Goal: Navigation & Orientation: Find specific page/section

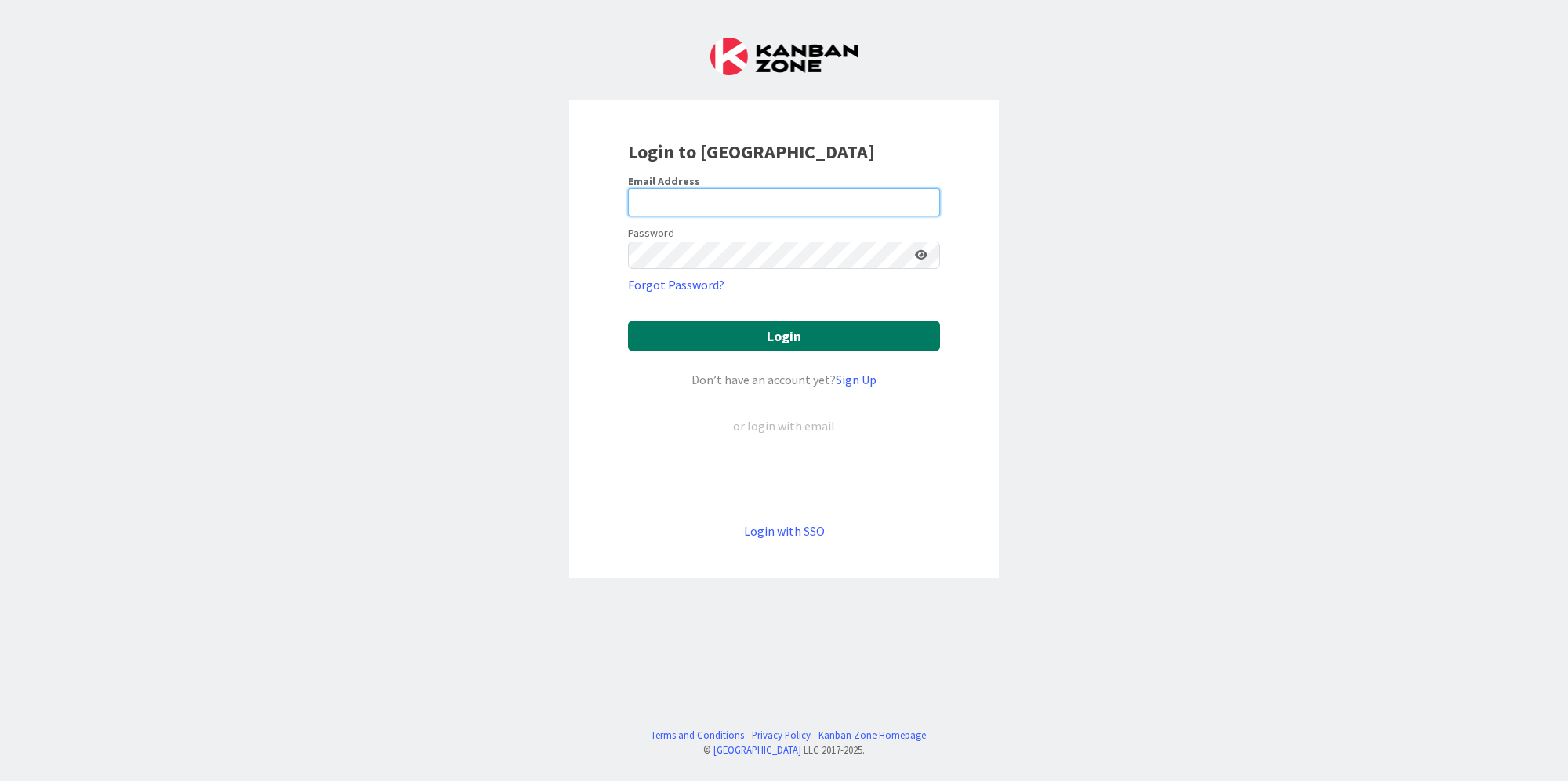
type input "[PERSON_NAME][EMAIL_ADDRESS][DOMAIN_NAME]"
click at [841, 332] on button "Login" at bounding box center [784, 336] width 312 height 30
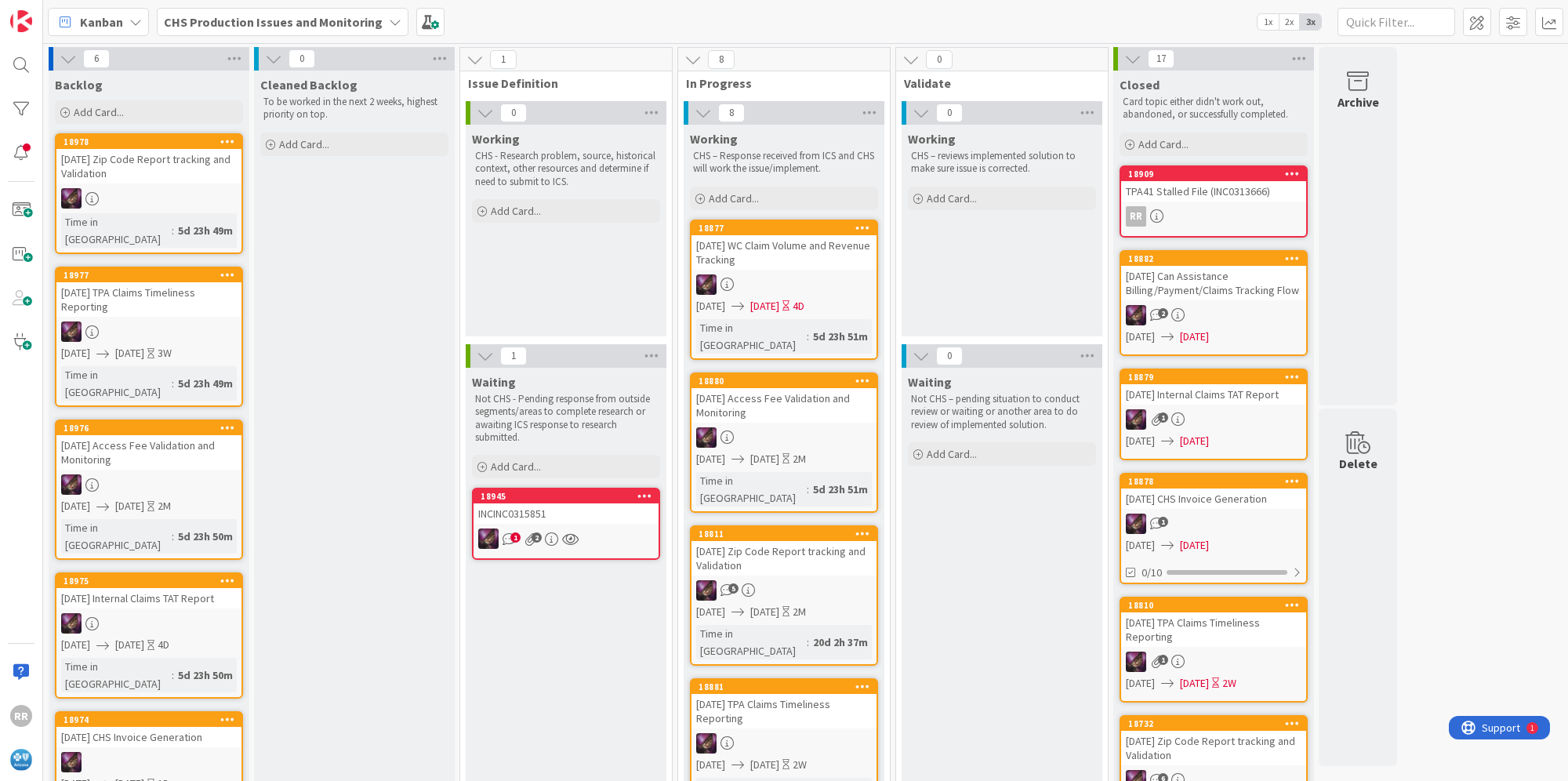
click at [621, 520] on div "INCINC0315851" at bounding box center [566, 514] width 185 height 21
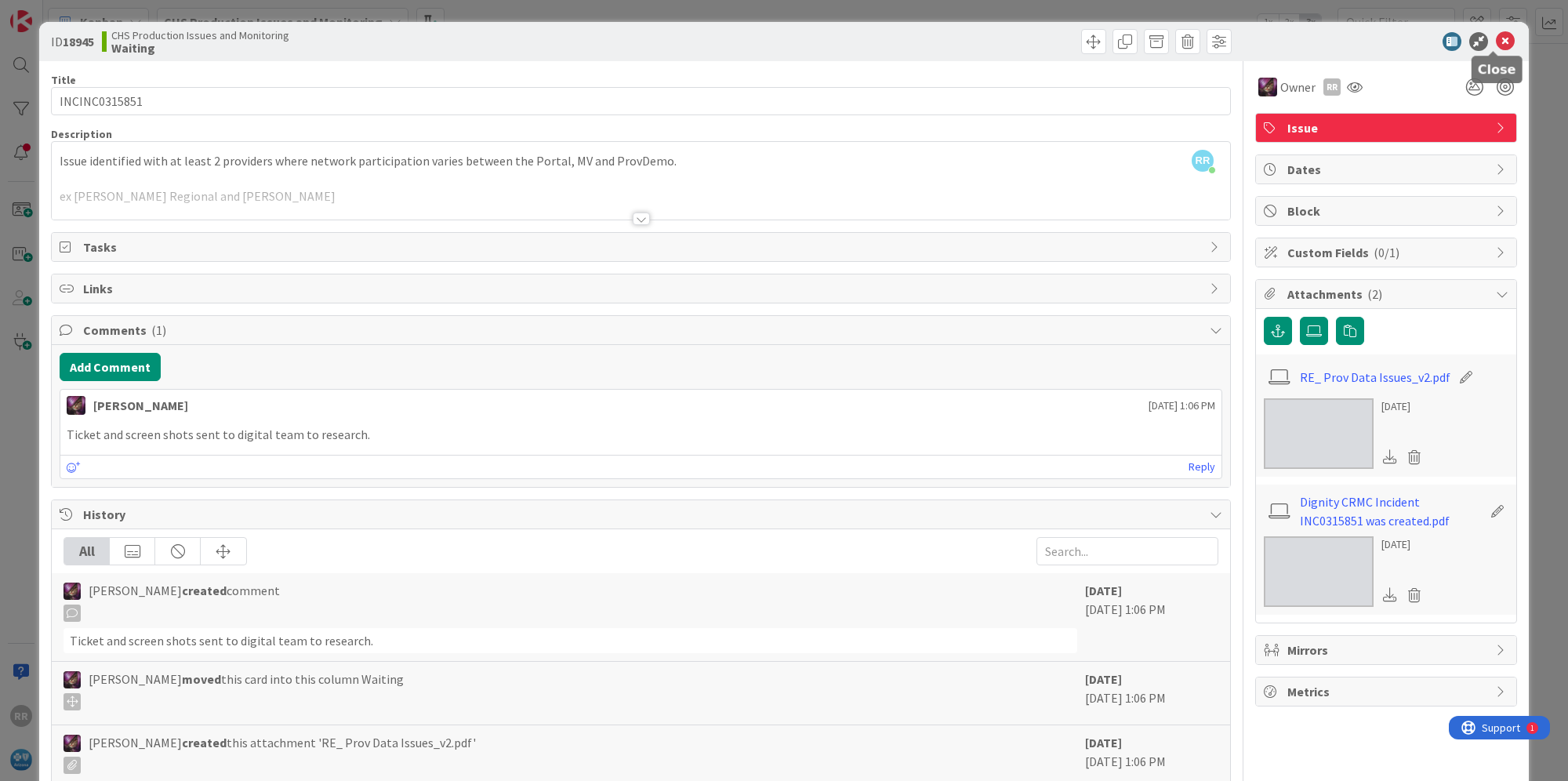
click at [1496, 44] on icon at bounding box center [1506, 42] width 19 height 19
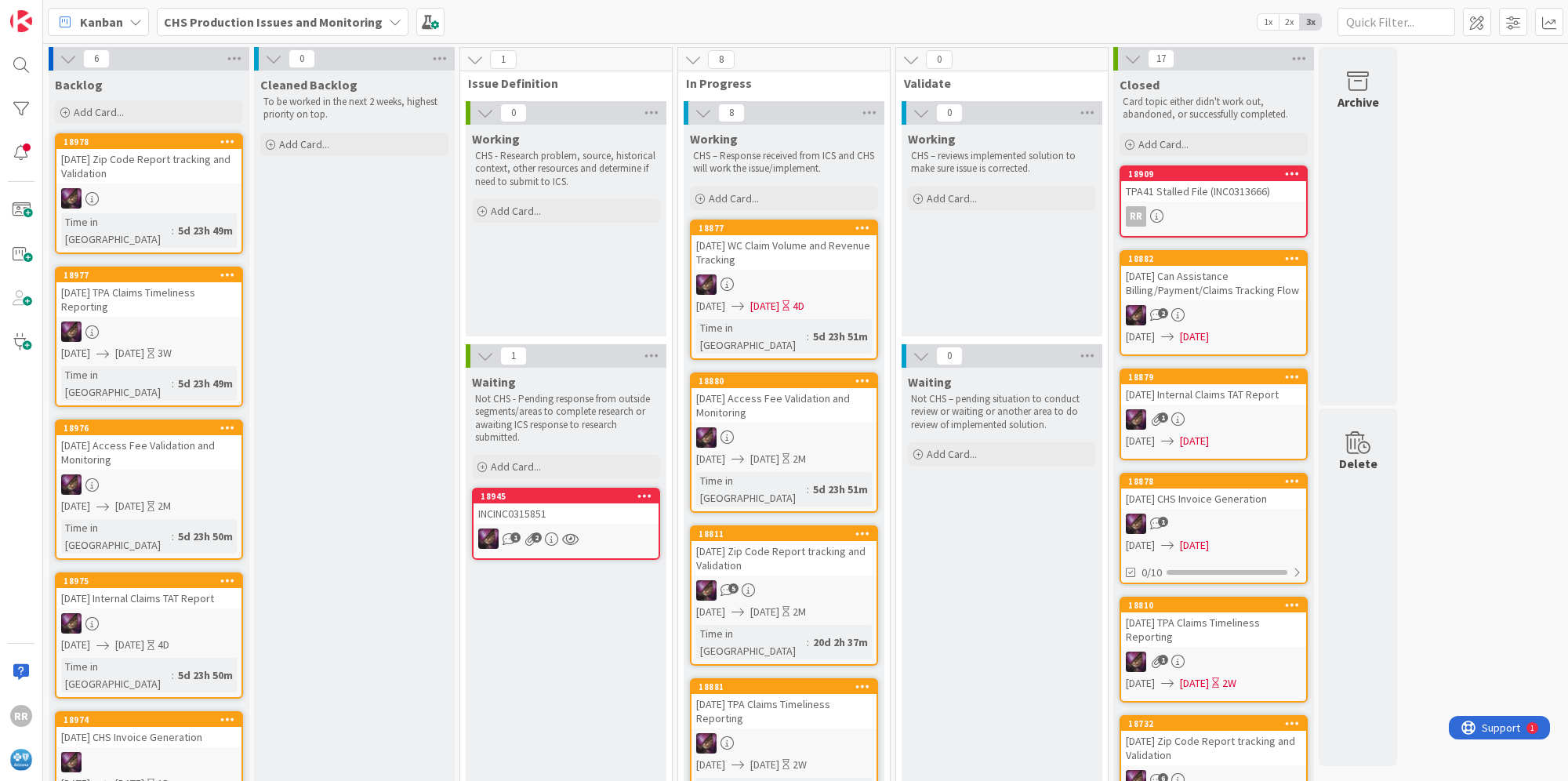
click at [267, 23] on b "CHS Production Issues and Monitoring" at bounding box center [273, 22] width 219 height 16
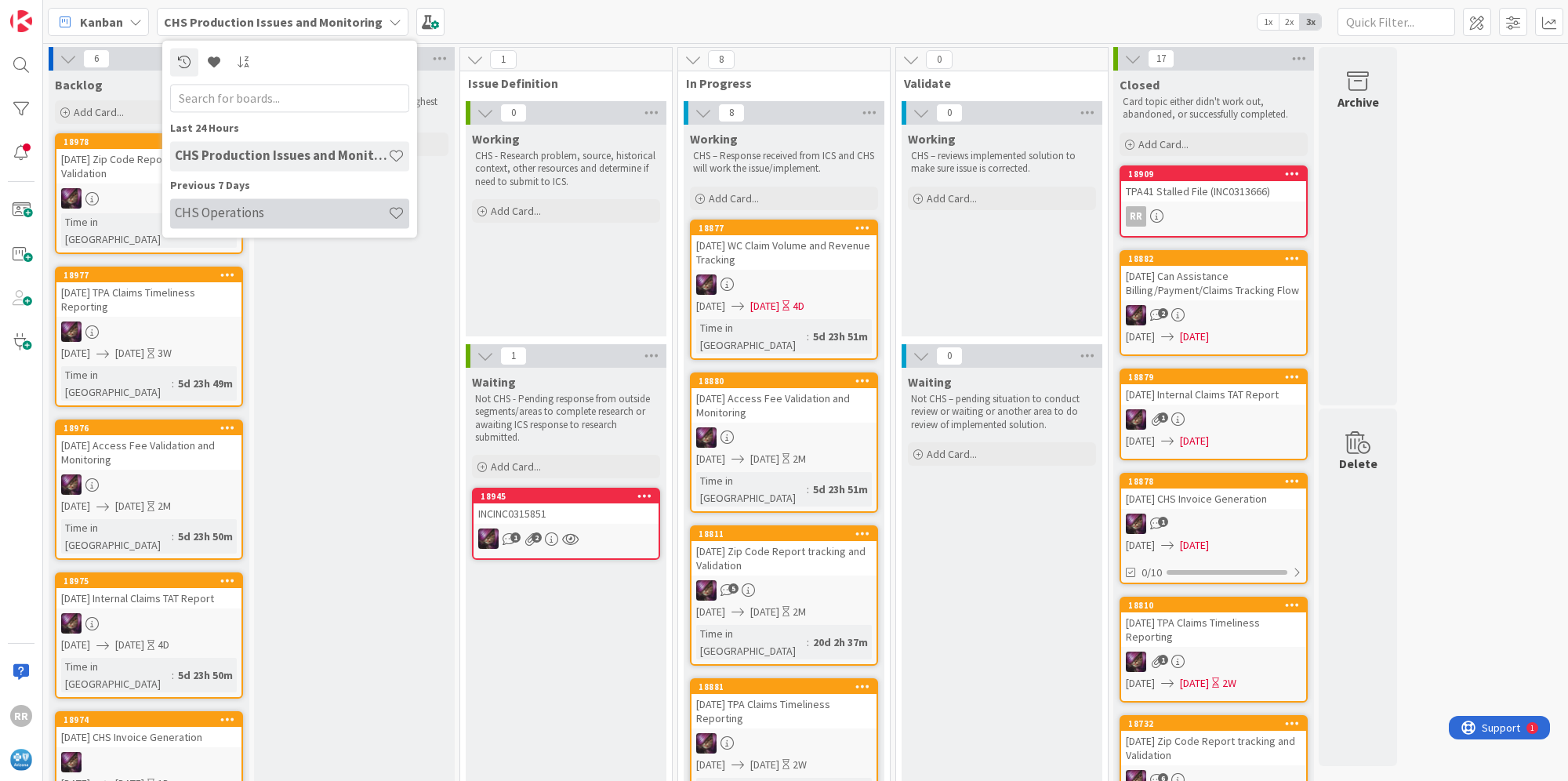
click at [239, 218] on h4 "CHS Operations" at bounding box center [281, 213] width 213 height 16
